Goal: Navigation & Orientation: Find specific page/section

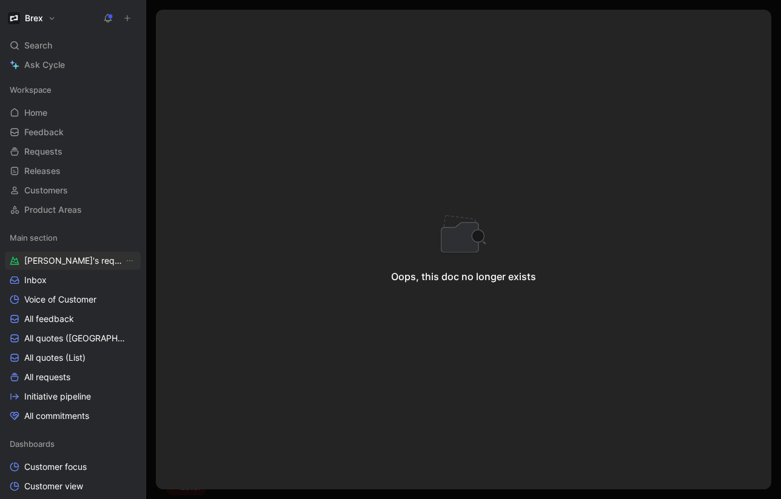
click at [69, 259] on span "[PERSON_NAME]'s requests" at bounding box center [73, 261] width 99 height 12
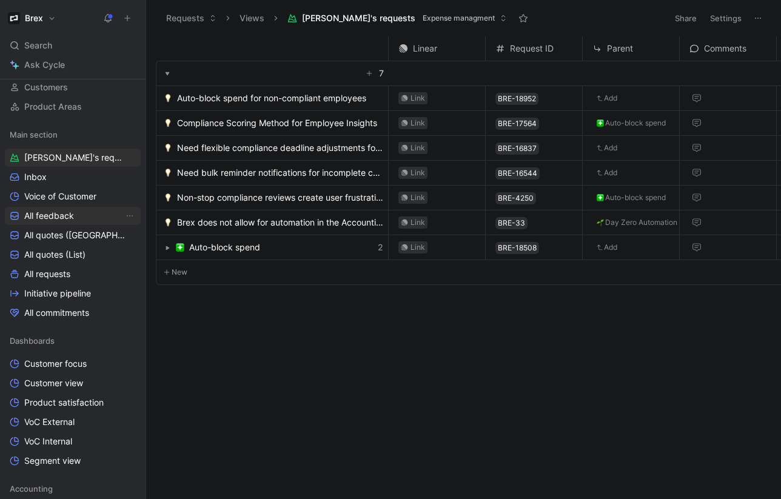
scroll to position [104, 0]
click at [130, 159] on icon "View actions" at bounding box center [130, 157] width 10 height 10
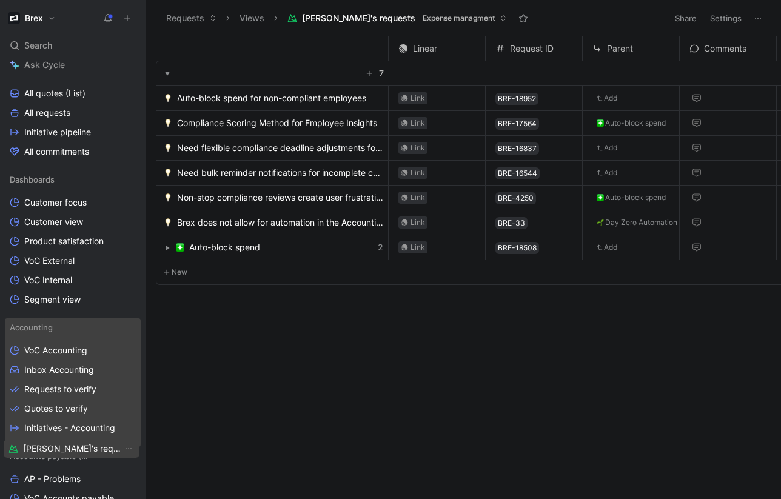
scroll to position [276, 0]
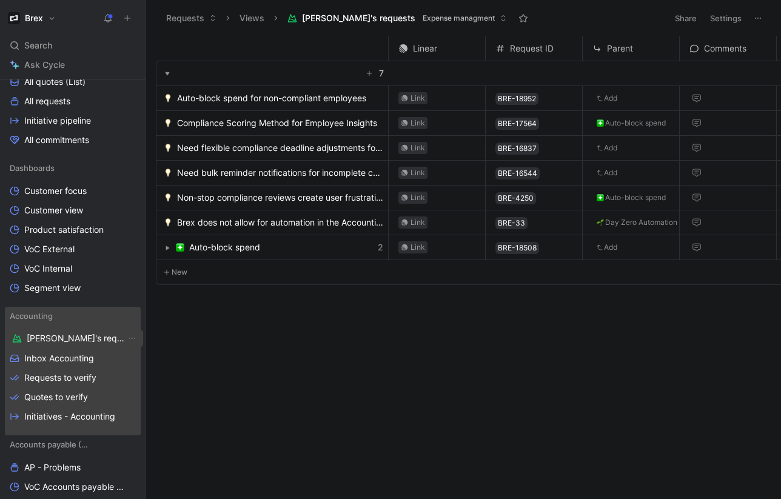
drag, startPoint x: 72, startPoint y: 130, endPoint x: 75, endPoint y: 338, distance: 207.3
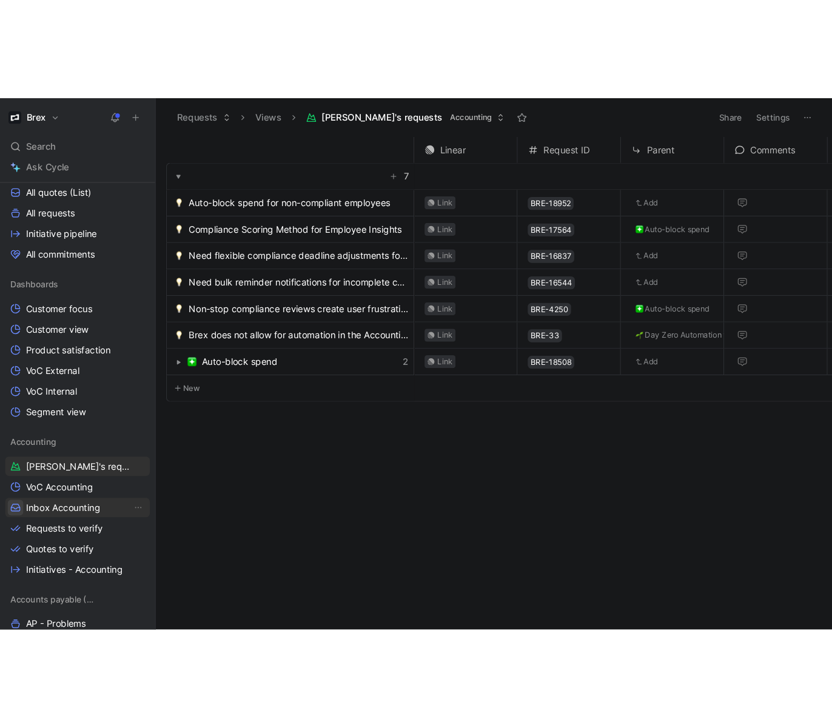
scroll to position [250, 0]
